Goal: Check status: Check status

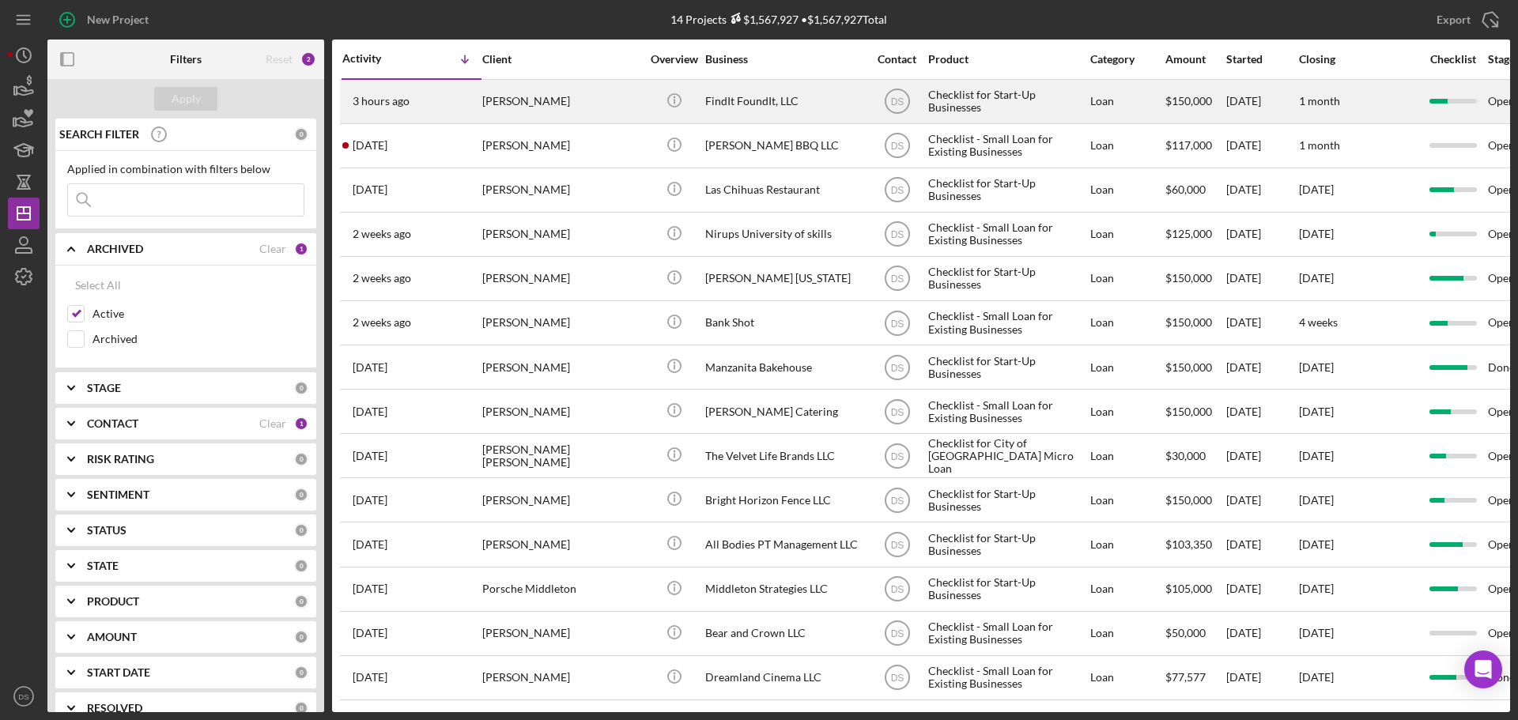
click at [792, 106] on div "FindIt FoundIt, LLC" at bounding box center [784, 102] width 158 height 42
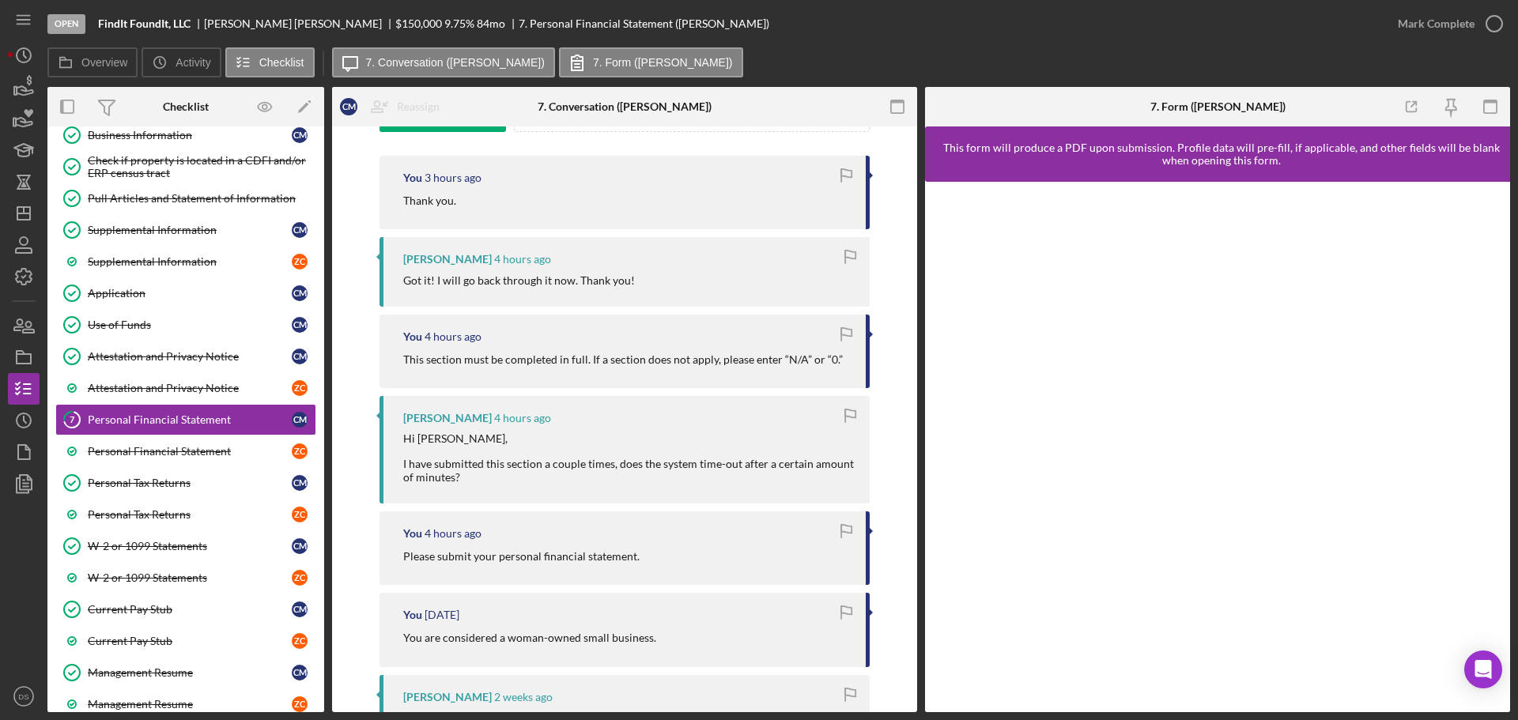
scroll to position [316, 0]
